Goal: Task Accomplishment & Management: Manage account settings

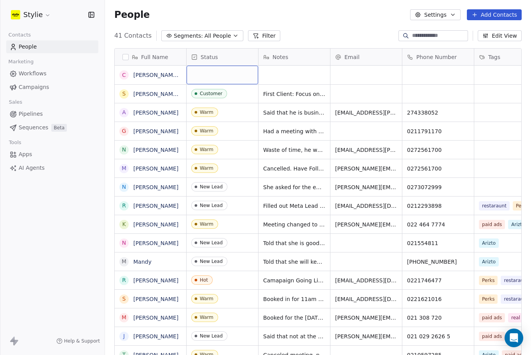
scroll to position [10, 0]
click at [230, 68] on div "grid" at bounding box center [221, 75] width 71 height 19
click at [237, 66] on div "grid" at bounding box center [221, 75] width 71 height 19
click at [224, 66] on div "grid" at bounding box center [221, 75] width 71 height 19
click at [229, 66] on div "grid" at bounding box center [221, 75] width 71 height 19
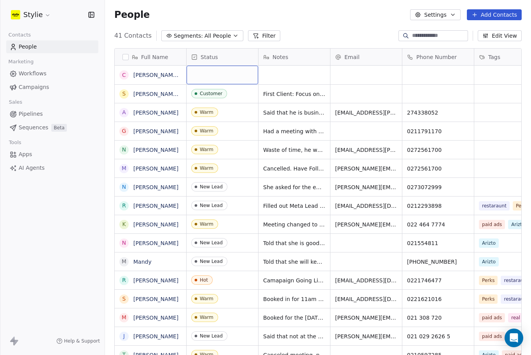
click at [230, 66] on div "grid" at bounding box center [221, 75] width 71 height 19
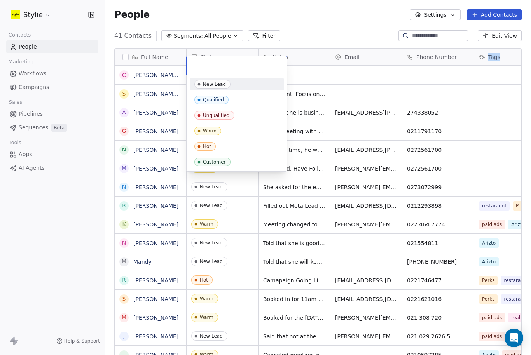
scroll to position [9, 0]
click at [230, 70] on div at bounding box center [236, 65] width 100 height 19
click at [209, 165] on span "Customer" at bounding box center [212, 162] width 36 height 9
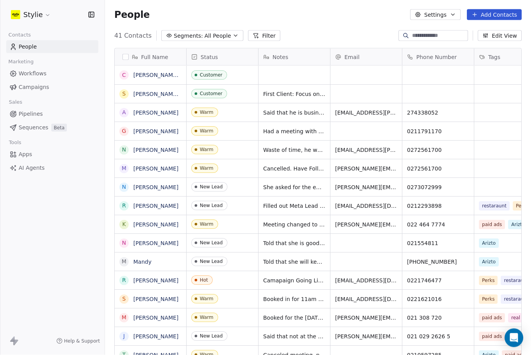
click at [485, 10] on button "Add Contacts" at bounding box center [493, 14] width 55 height 11
click at [486, 22] on span "Create new contact" at bounding box center [494, 22] width 53 height 8
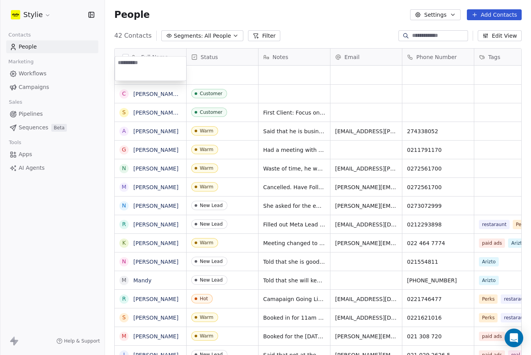
scroll to position [9, 0]
type textarea "**"
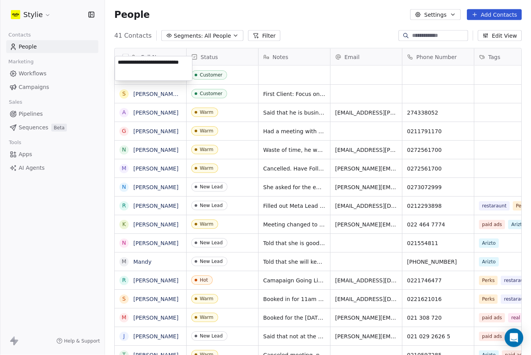
type textarea "**********"
click at [347, 19] on html "Stylie Contacts People Marketing Workflows Campaigns Sales Pipelines Sequences …" at bounding box center [265, 177] width 531 height 355
click at [173, 66] on div "C [PERSON_NAME] Sparkle White chcabee" at bounding box center [173, 77] width 117 height 23
click at [167, 66] on div "C [PERSON_NAME] Sparkle White chcabee" at bounding box center [173, 77] width 117 height 23
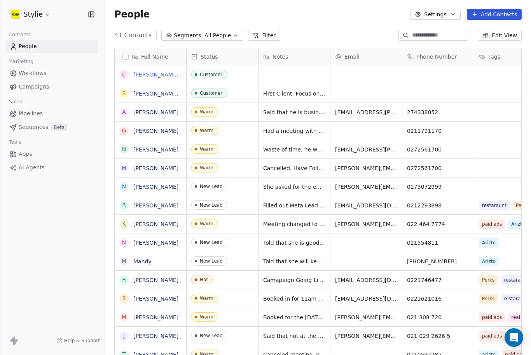
click at [164, 72] on link "[PERSON_NAME] Sparkle White chcabee" at bounding box center [188, 75] width 110 height 6
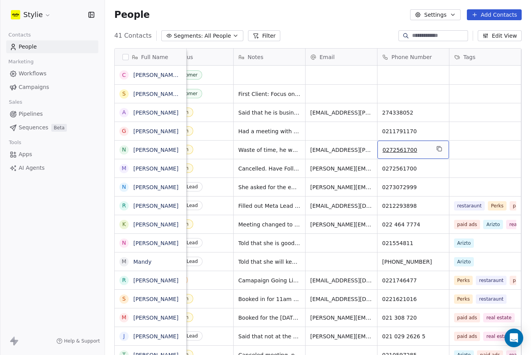
click at [509, 10] on button "Add Contacts" at bounding box center [493, 14] width 55 height 11
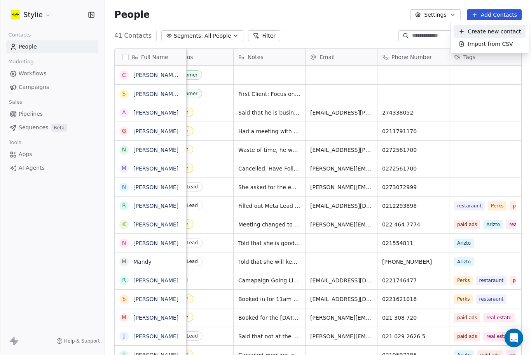
click at [498, 33] on span "Create new contact" at bounding box center [494, 32] width 53 height 8
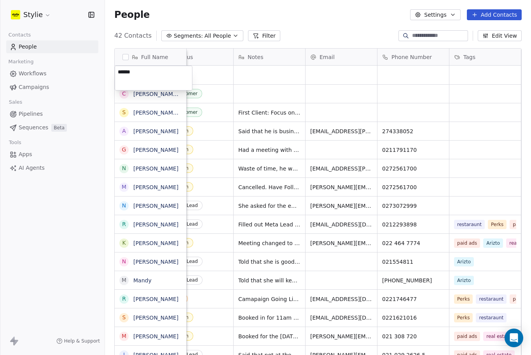
type textarea "******"
click at [275, 77] on html "Stylie Contacts People Marketing Workflows Campaigns Sales Pipelines Sequences …" at bounding box center [265, 177] width 531 height 355
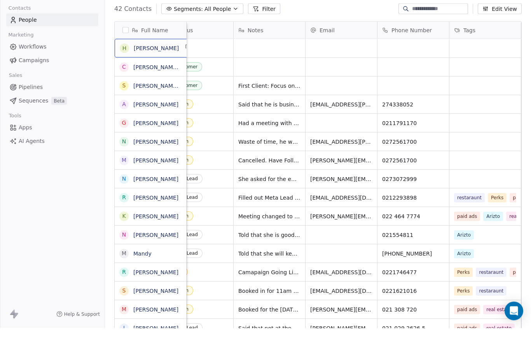
scroll to position [26, 0]
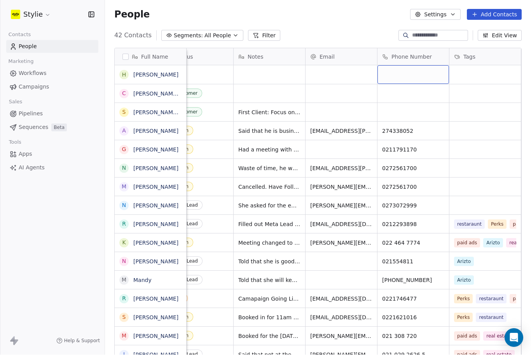
click at [409, 66] on div "grid" at bounding box center [412, 75] width 71 height 19
click at [395, 66] on div "grid" at bounding box center [412, 75] width 71 height 19
click at [415, 66] on div "grid" at bounding box center [412, 75] width 71 height 19
click at [420, 66] on div "grid" at bounding box center [412, 75] width 71 height 19
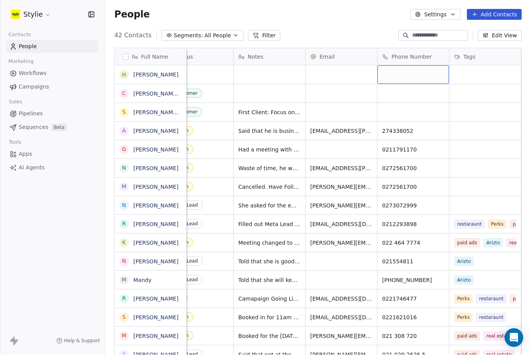
click at [419, 66] on div "grid" at bounding box center [412, 75] width 71 height 19
click at [418, 66] on div "grid" at bounding box center [412, 75] width 71 height 19
type input "**********"
click at [475, 52] on html "Stylie Contacts People Marketing Workflows Campaigns Sales Pipelines Sequences …" at bounding box center [265, 177] width 531 height 355
click at [267, 66] on div "grid" at bounding box center [268, 75] width 71 height 19
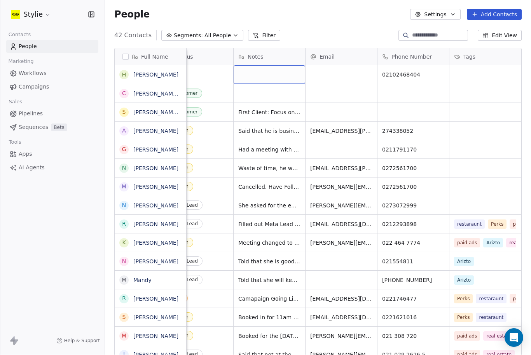
click at [262, 66] on div "grid" at bounding box center [268, 75] width 71 height 19
type textarea "**********"
click at [336, 54] on html "Stylie Contacts People Marketing Workflows Campaigns Sales Pipelines Sequences …" at bounding box center [265, 177] width 531 height 355
click at [153, 72] on link "[PERSON_NAME]" at bounding box center [155, 75] width 45 height 6
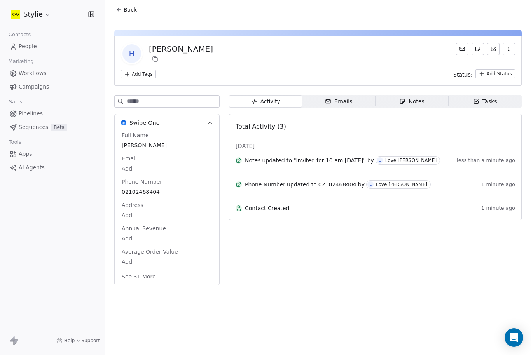
click at [486, 96] on span "Tasks Tasks" at bounding box center [484, 102] width 73 height 12
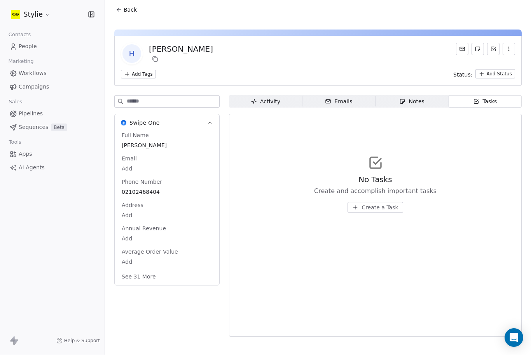
click at [386, 175] on div "No Tasks Create and accomplish important tasks Create a Task" at bounding box center [375, 193] width 122 height 39
click at [383, 202] on button "Create a Task" at bounding box center [374, 207] width 55 height 11
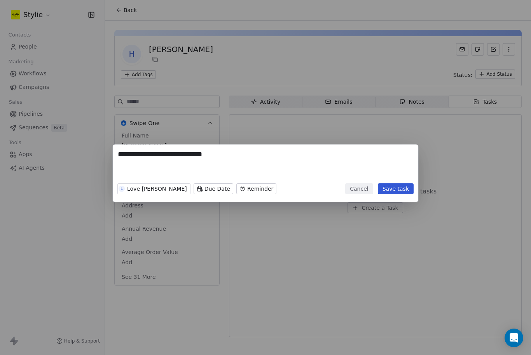
type textarea "**********"
click at [407, 191] on button "Save task" at bounding box center [396, 188] width 36 height 11
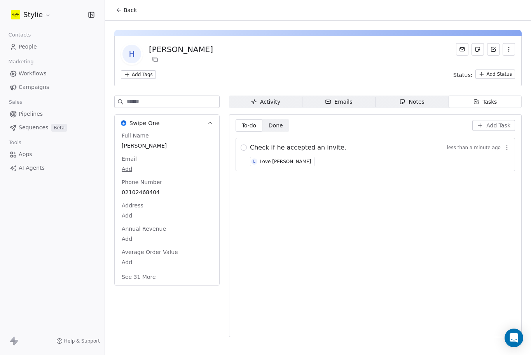
click at [46, 40] on link "People" at bounding box center [52, 46] width 92 height 13
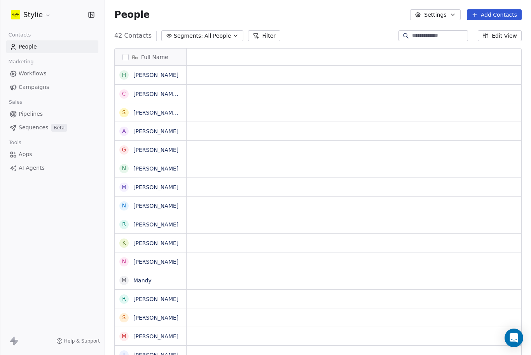
scroll to position [335, 426]
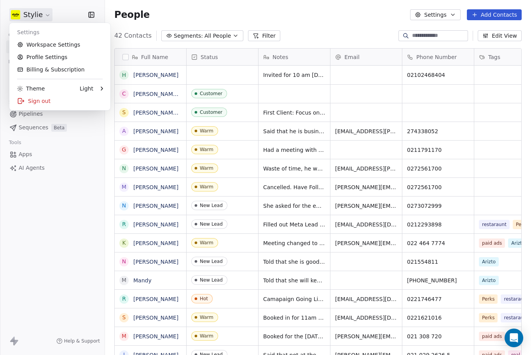
click at [52, 211] on html "Stylie Contacts People Marketing Workflows Campaigns Sales Pipelines Sequences …" at bounding box center [265, 177] width 531 height 355
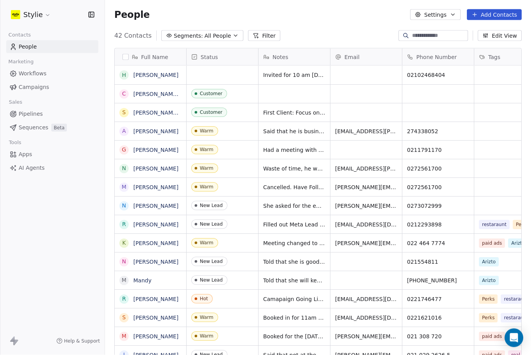
scroll to position [10, 0]
click at [217, 66] on div "grid" at bounding box center [221, 75] width 71 height 19
click at [221, 66] on div "grid" at bounding box center [221, 75] width 71 height 19
click at [227, 70] on div "grid" at bounding box center [221, 75] width 71 height 19
click at [254, 66] on div "grid" at bounding box center [221, 75] width 71 height 19
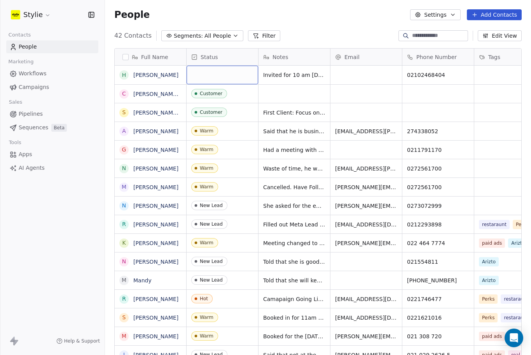
click at [233, 66] on div "grid" at bounding box center [221, 75] width 71 height 19
click at [227, 66] on div "grid" at bounding box center [221, 75] width 71 height 19
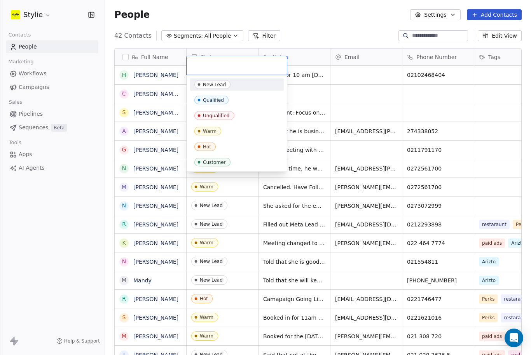
scroll to position [9, 0]
click at [219, 69] on input "text" at bounding box center [236, 65] width 91 height 9
click at [216, 129] on div "Warm" at bounding box center [210, 131] width 14 height 5
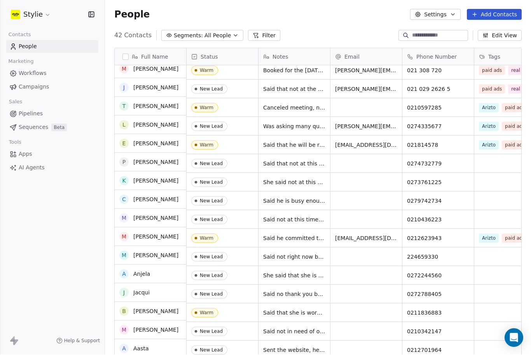
scroll to position [0, 0]
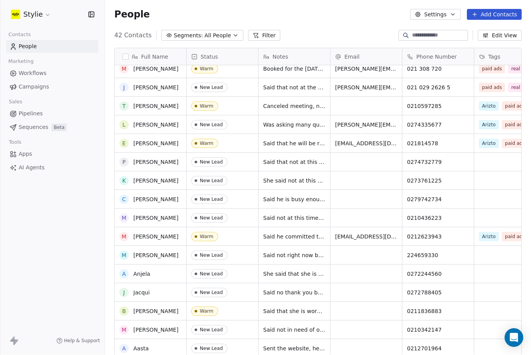
click at [291, 97] on div "Canceled meeting, no longer replying" at bounding box center [293, 106] width 71 height 18
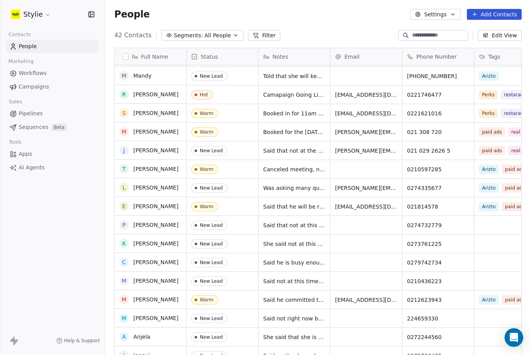
click at [301, 166] on span "Canceled meeting, no longer replying" at bounding box center [294, 170] width 62 height 8
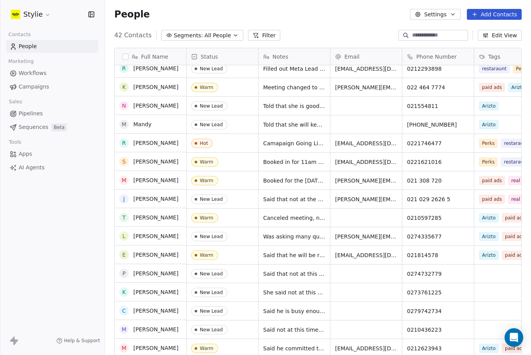
click at [303, 209] on div "Canceled meeting, no longer replying" at bounding box center [293, 218] width 71 height 18
